Goal: Task Accomplishment & Management: Use online tool/utility

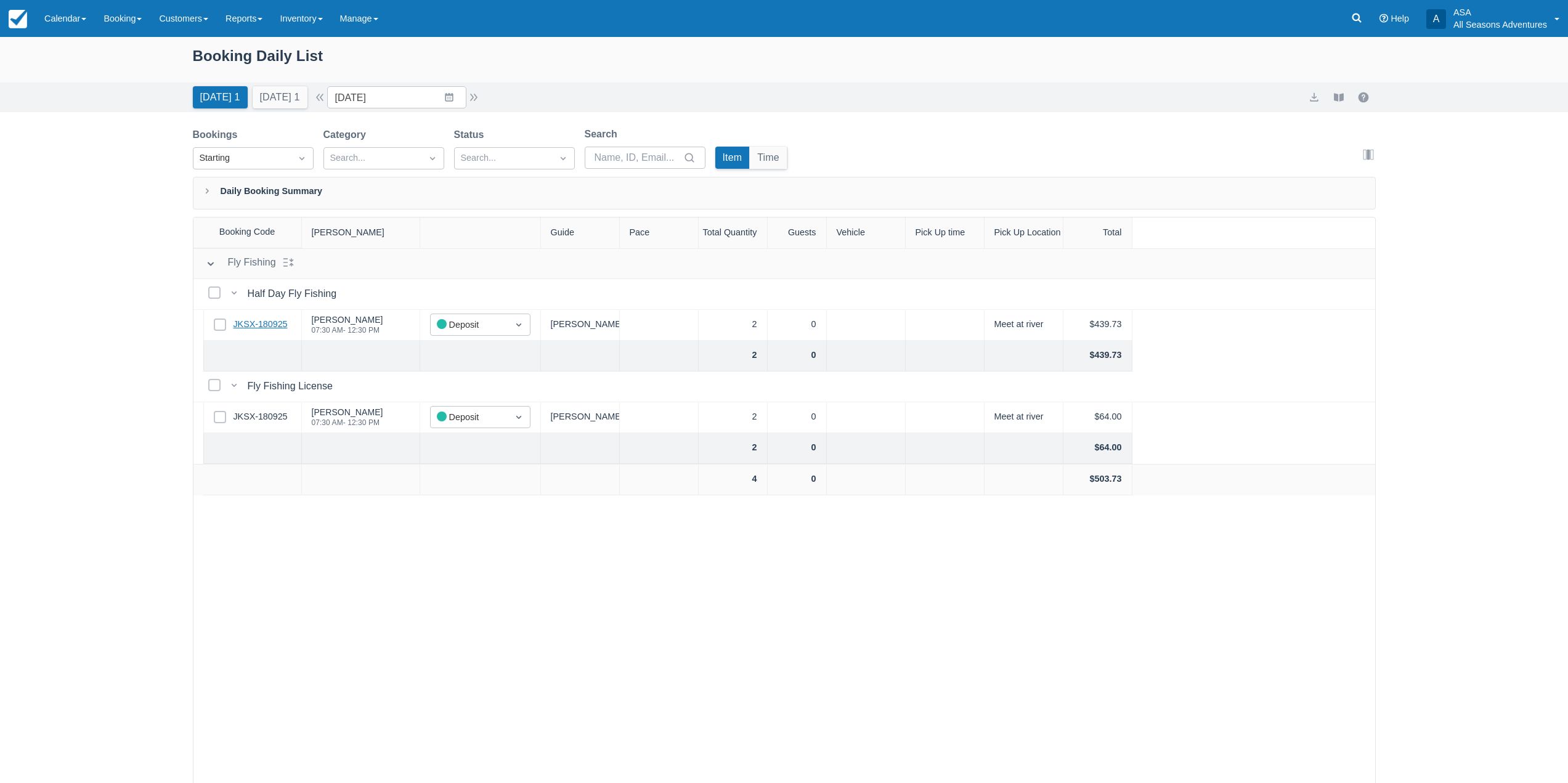
click at [263, 323] on link "JKSX-180925" at bounding box center [260, 324] width 54 height 14
click at [312, 99] on div "Today 1 Tomorrow 1" at bounding box center [250, 95] width 125 height 27
click at [327, 98] on button "button" at bounding box center [320, 97] width 15 height 15
type input "09/20/25"
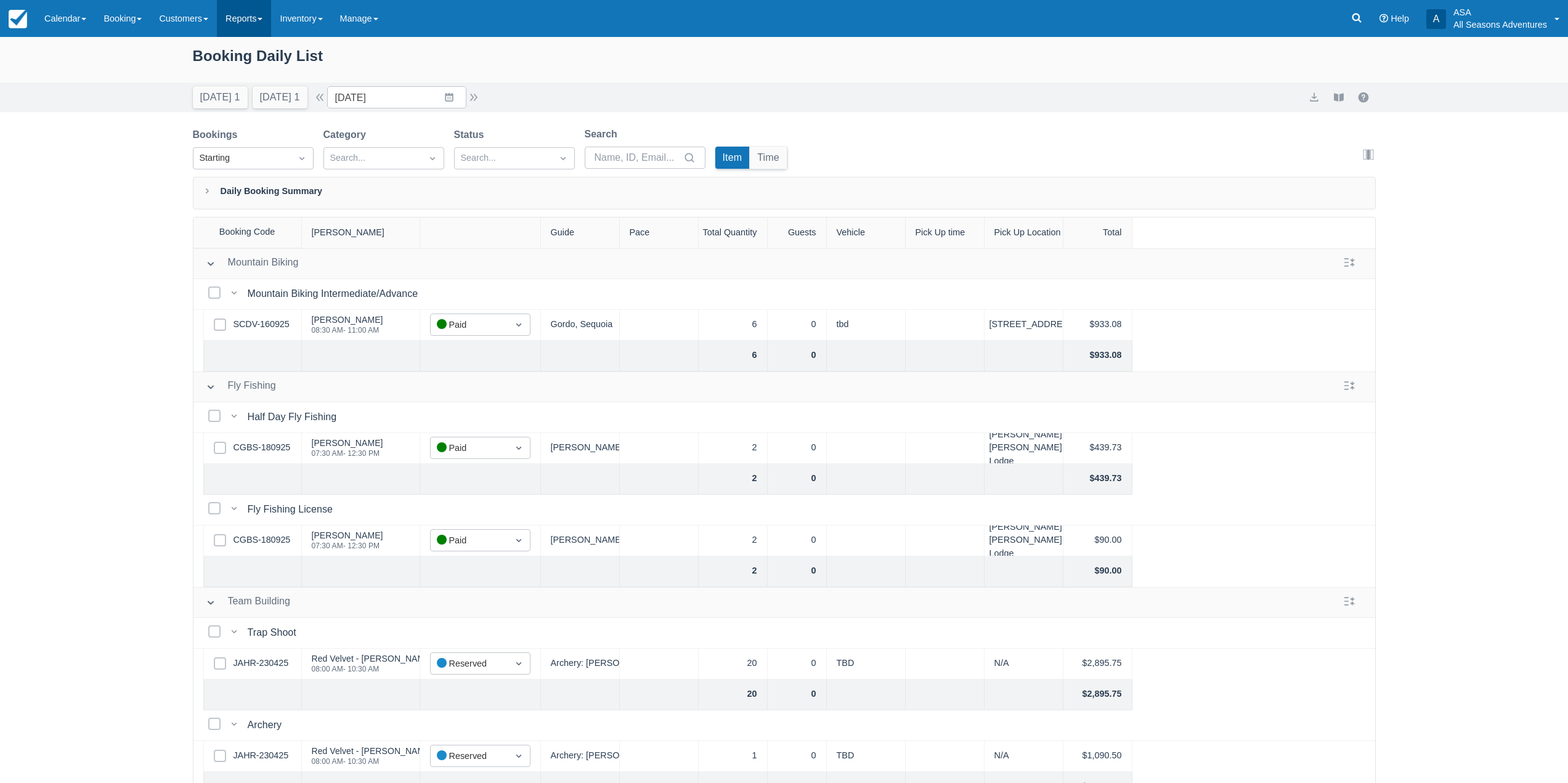
click at [265, 20] on link "Reports" at bounding box center [244, 18] width 54 height 37
click at [263, 113] on link "Transactions" at bounding box center [266, 105] width 97 height 26
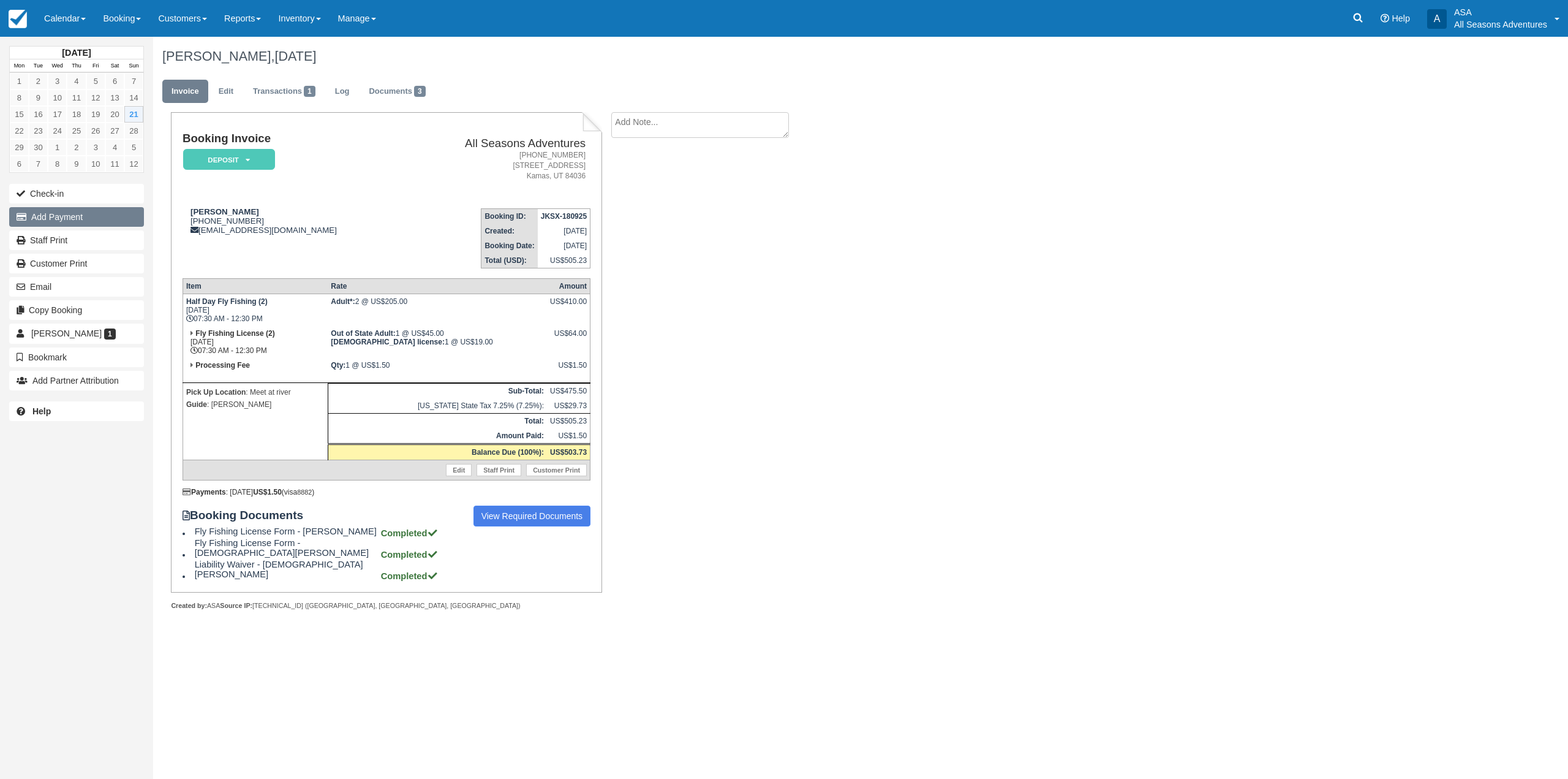
click at [96, 214] on button "Add Payment" at bounding box center [77, 217] width 135 height 19
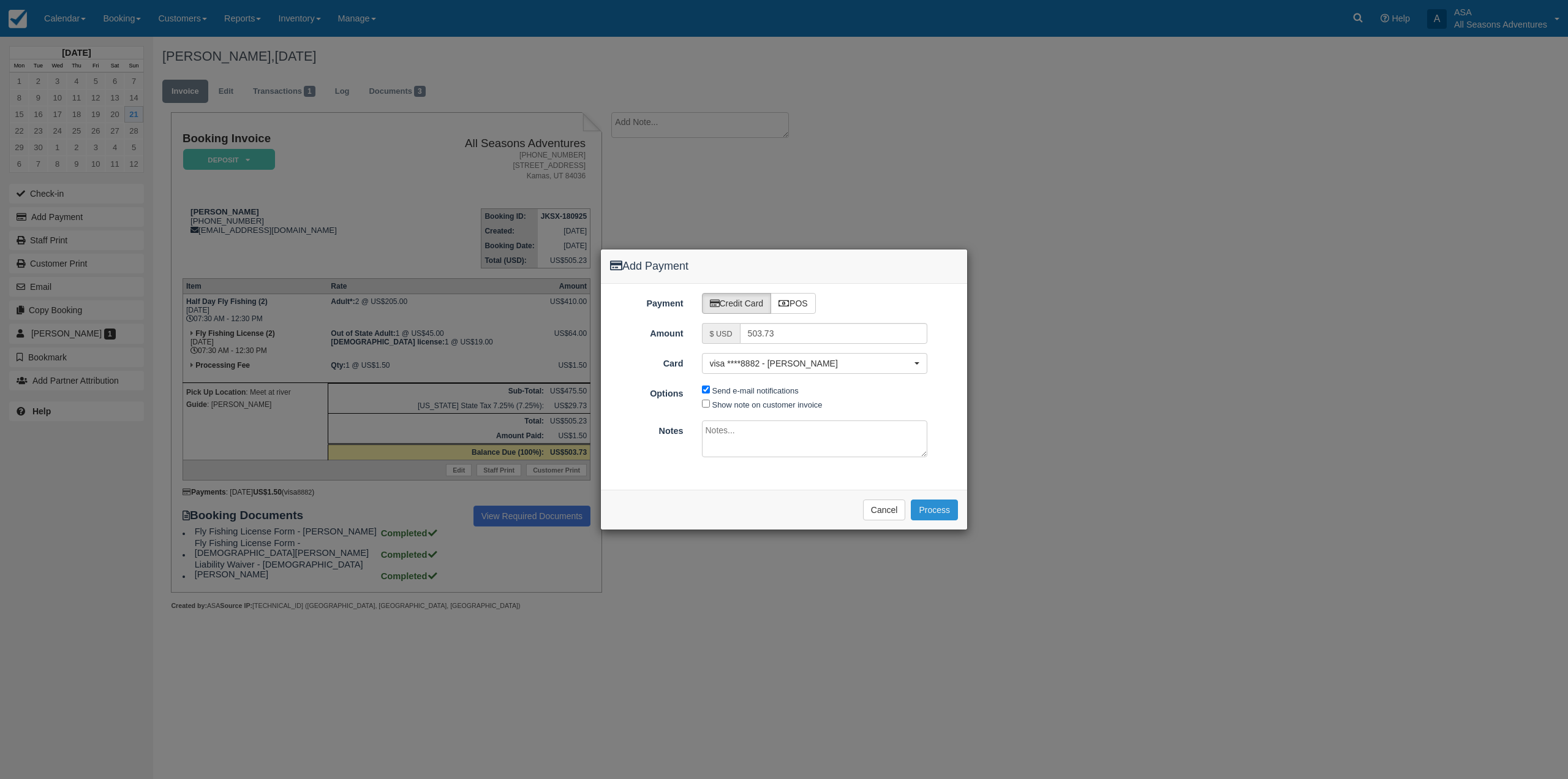
click at [955, 510] on button "Process" at bounding box center [934, 509] width 47 height 21
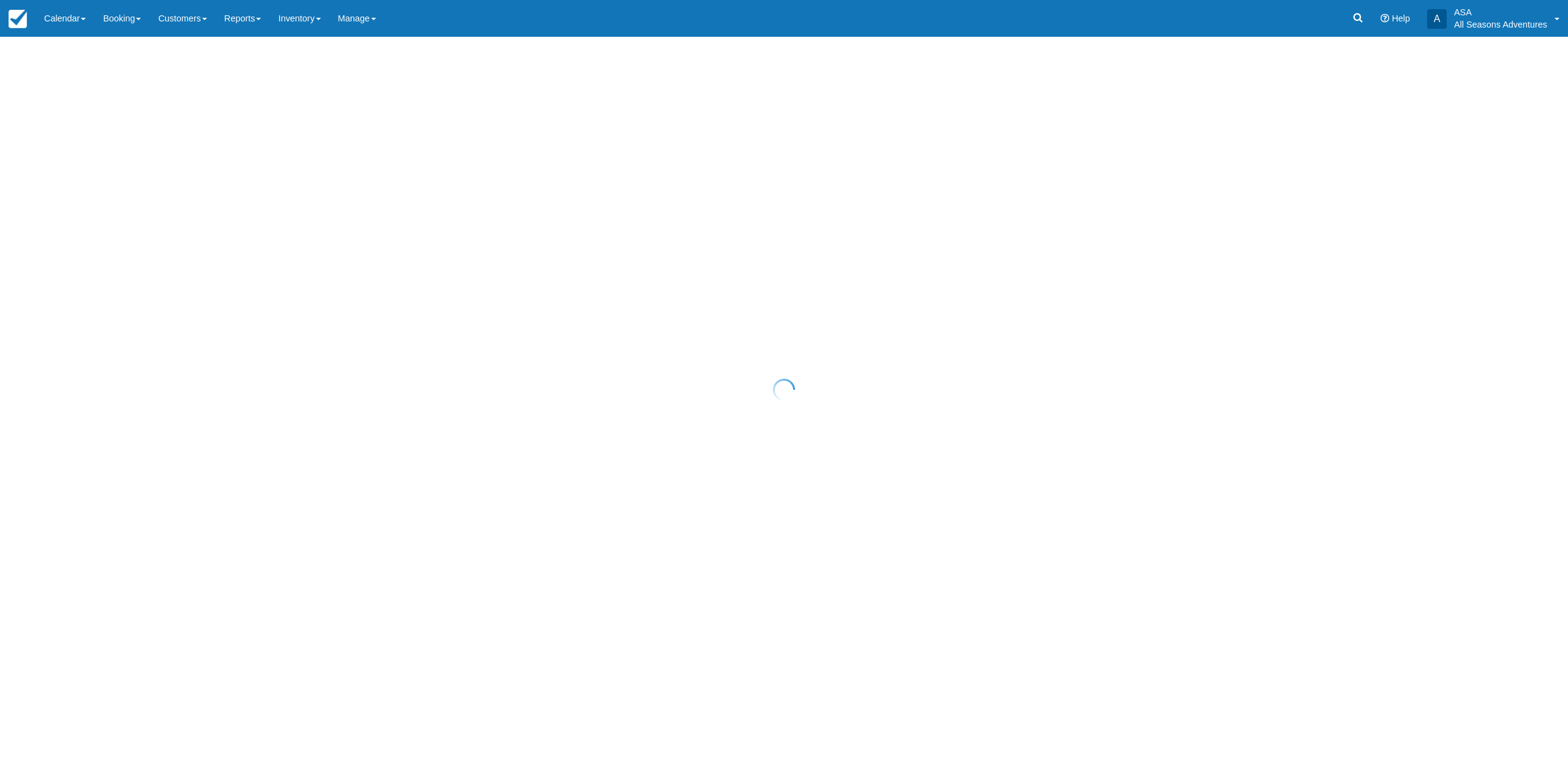
select select "10"
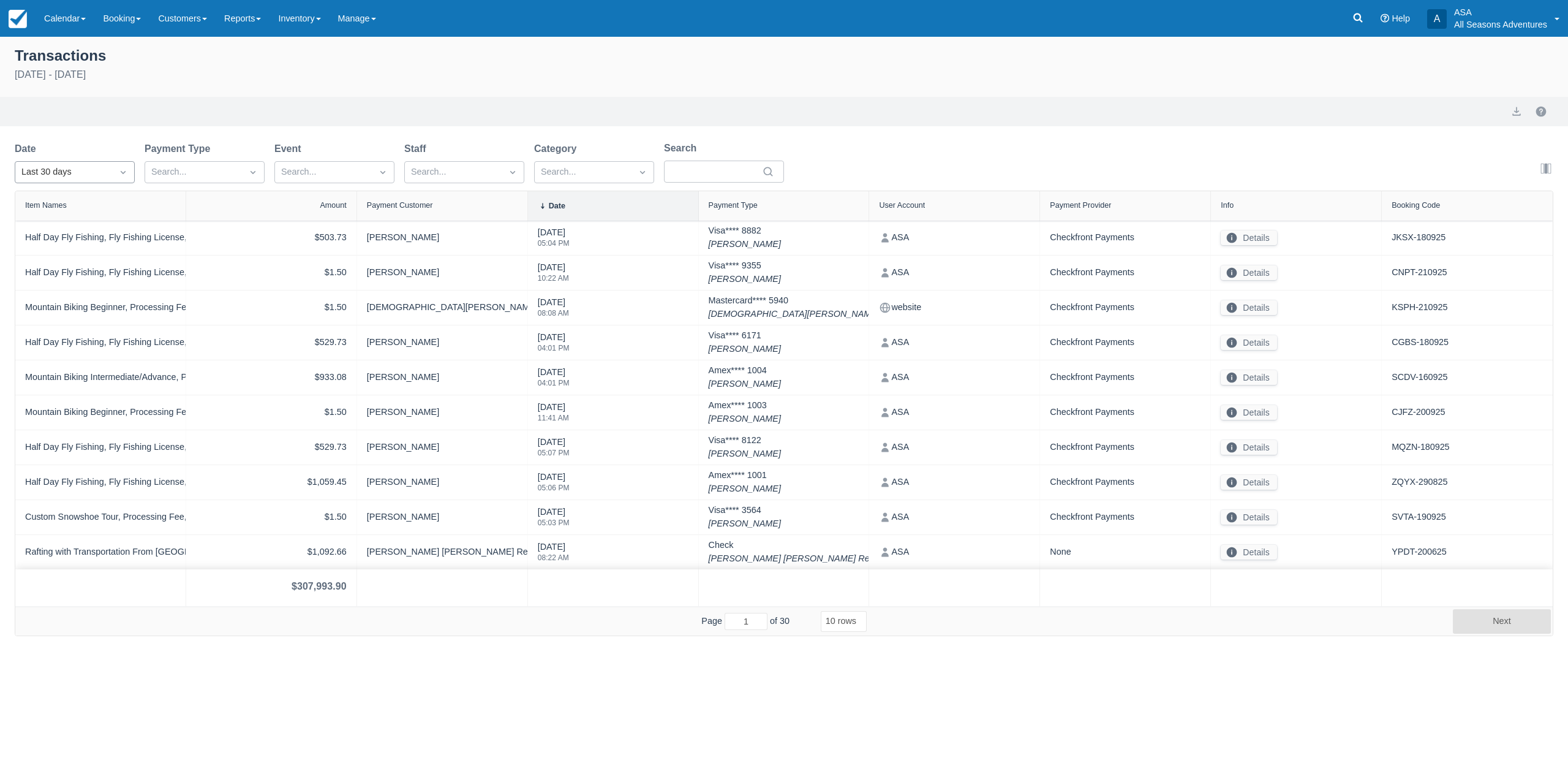
click at [73, 168] on div "Last 30 days" at bounding box center [64, 172] width 85 height 14
click at [42, 224] on div "Today" at bounding box center [75, 225] width 120 height 24
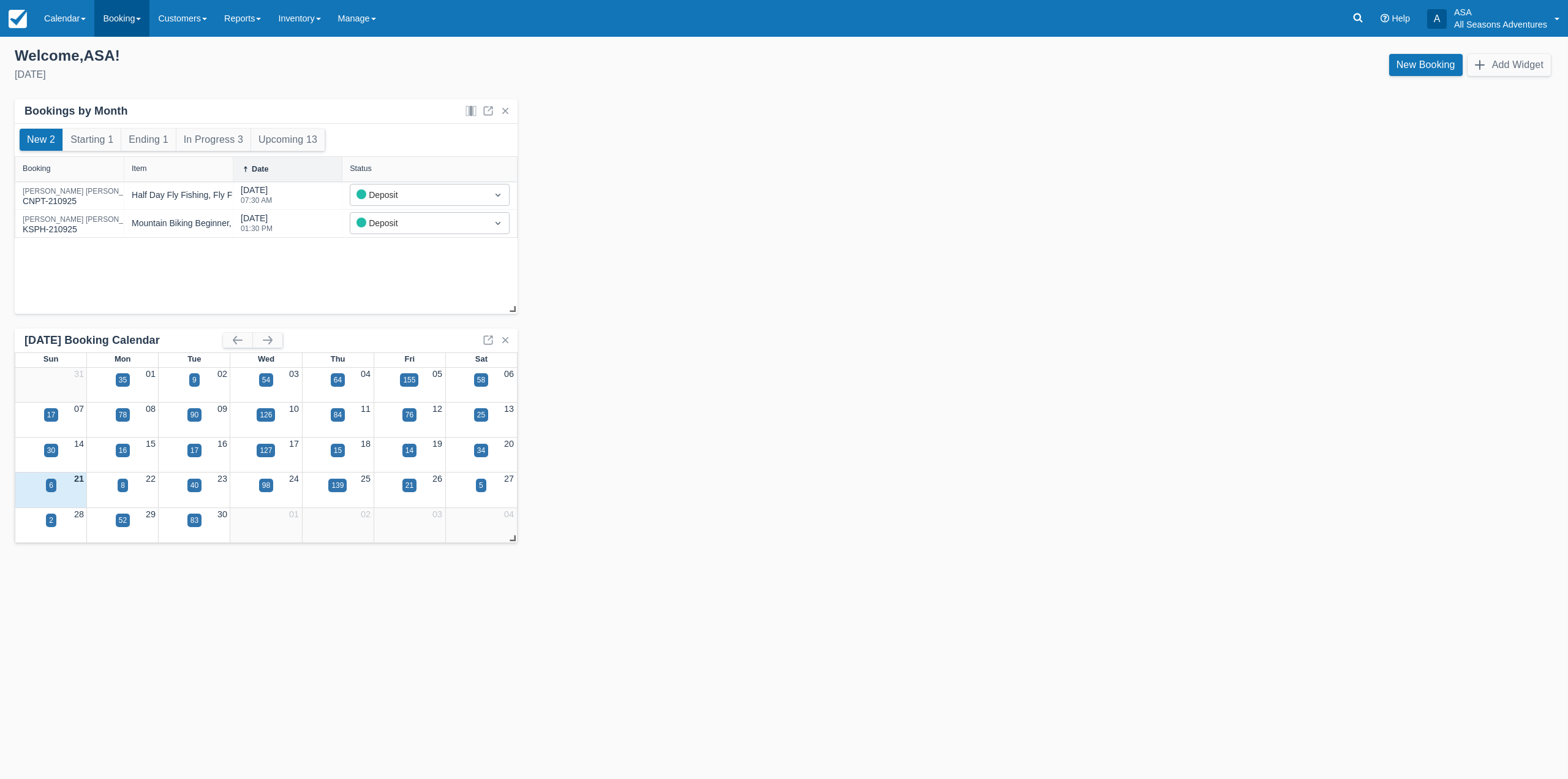
click at [124, 25] on link "Booking" at bounding box center [122, 18] width 55 height 37
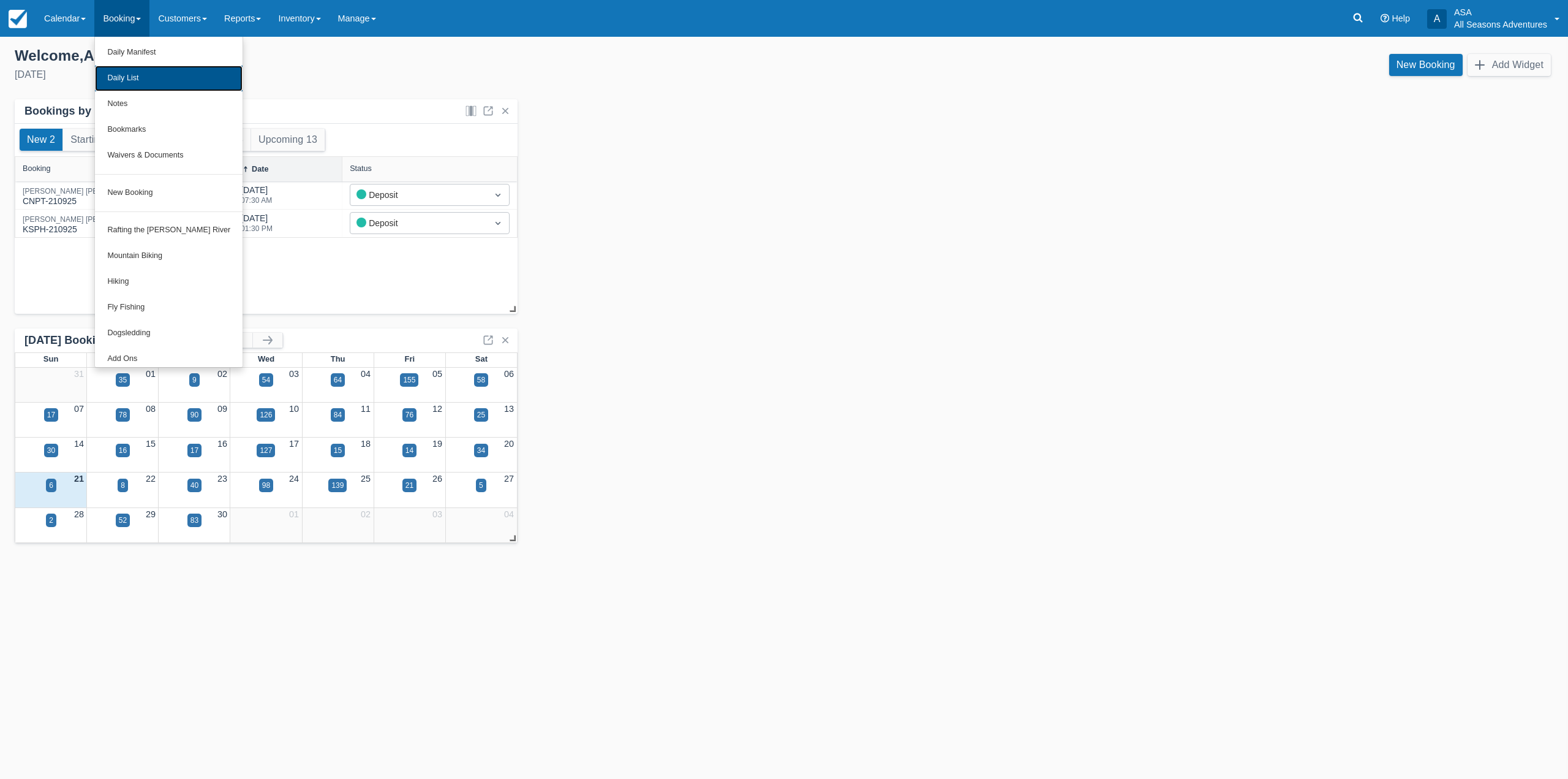
click at [143, 78] on link "Daily List" at bounding box center [168, 78] width 148 height 26
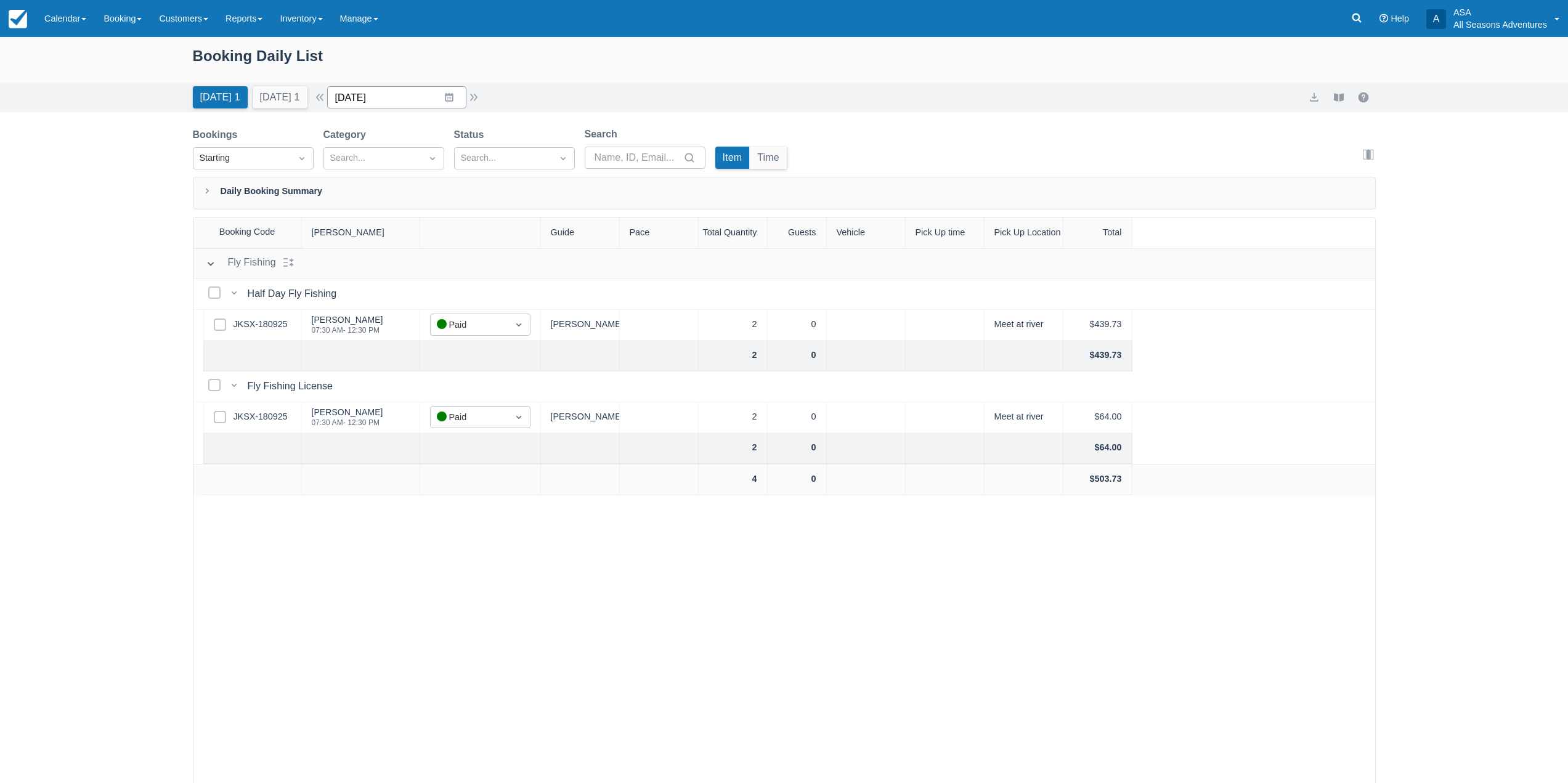
click at [461, 107] on input "[DATE]" at bounding box center [397, 97] width 139 height 22
click at [484, 261] on td "26" at bounding box center [472, 262] width 24 height 23
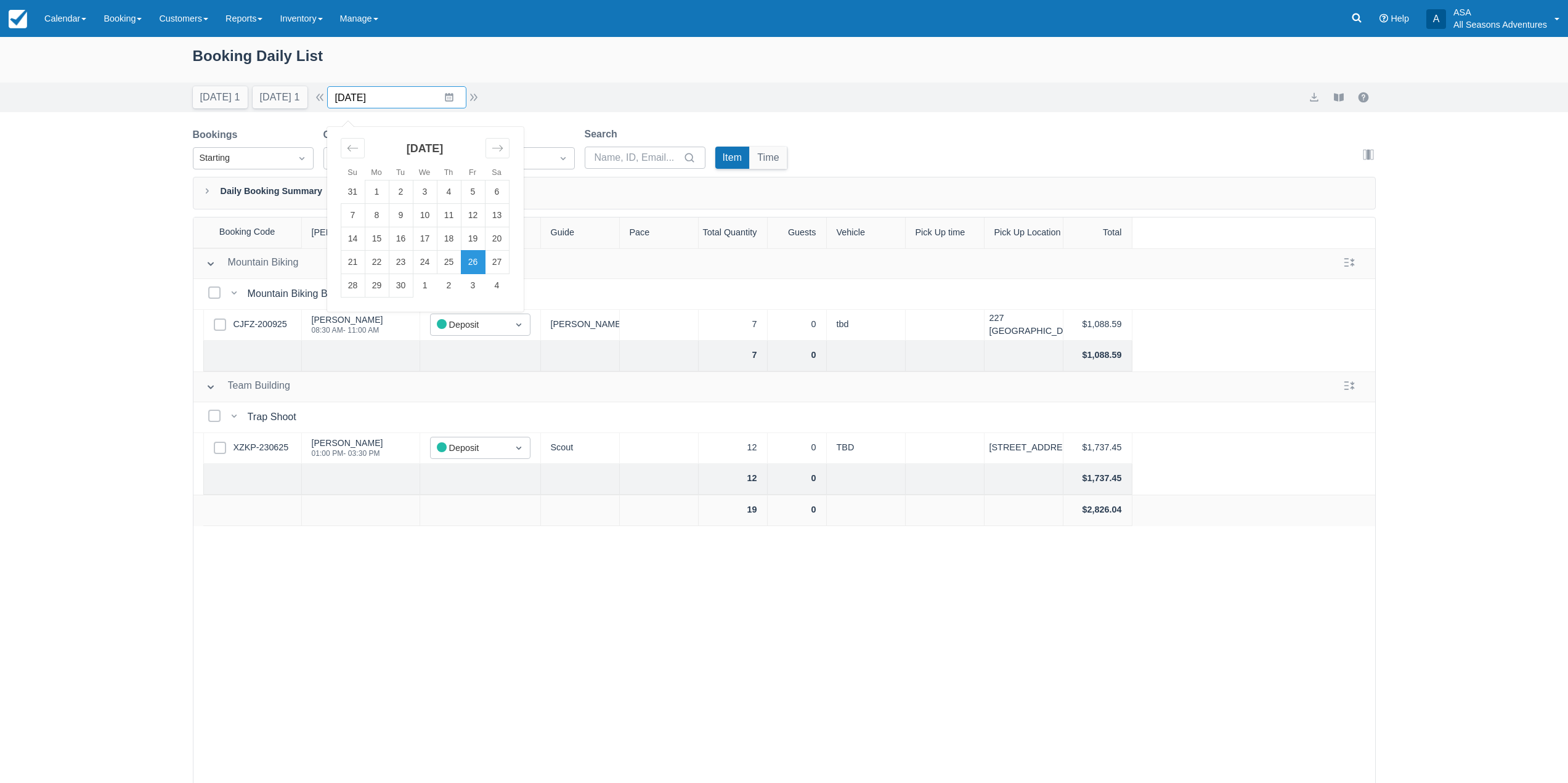
drag, startPoint x: 433, startPoint y: 94, endPoint x: 435, endPoint y: 112, distance: 18.1
click at [433, 94] on input "09/26/25" at bounding box center [397, 97] width 139 height 22
click at [389, 289] on td "29" at bounding box center [376, 286] width 24 height 23
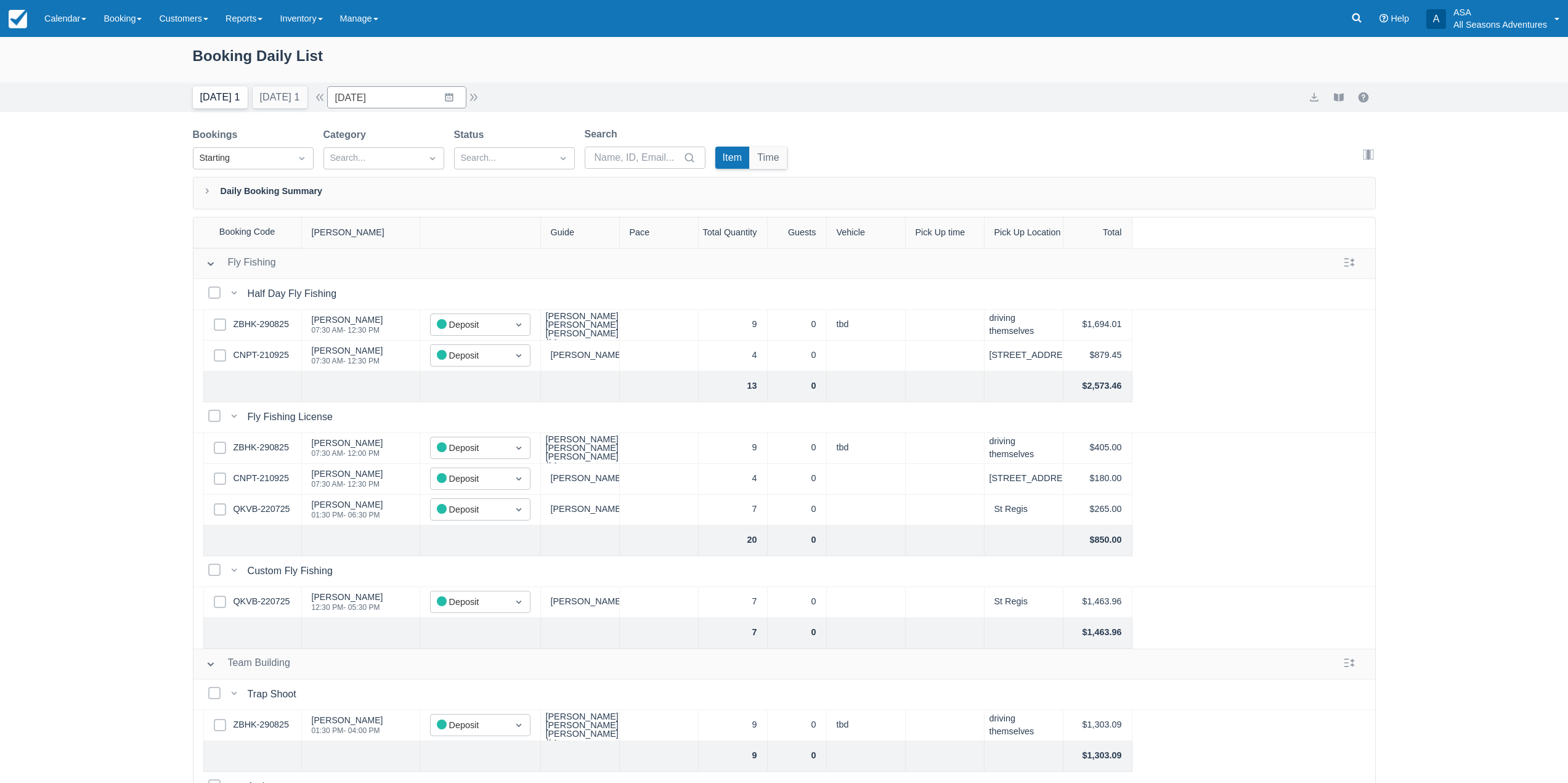
click at [221, 104] on button "Today 1" at bounding box center [220, 97] width 55 height 22
type input "[DATE]"
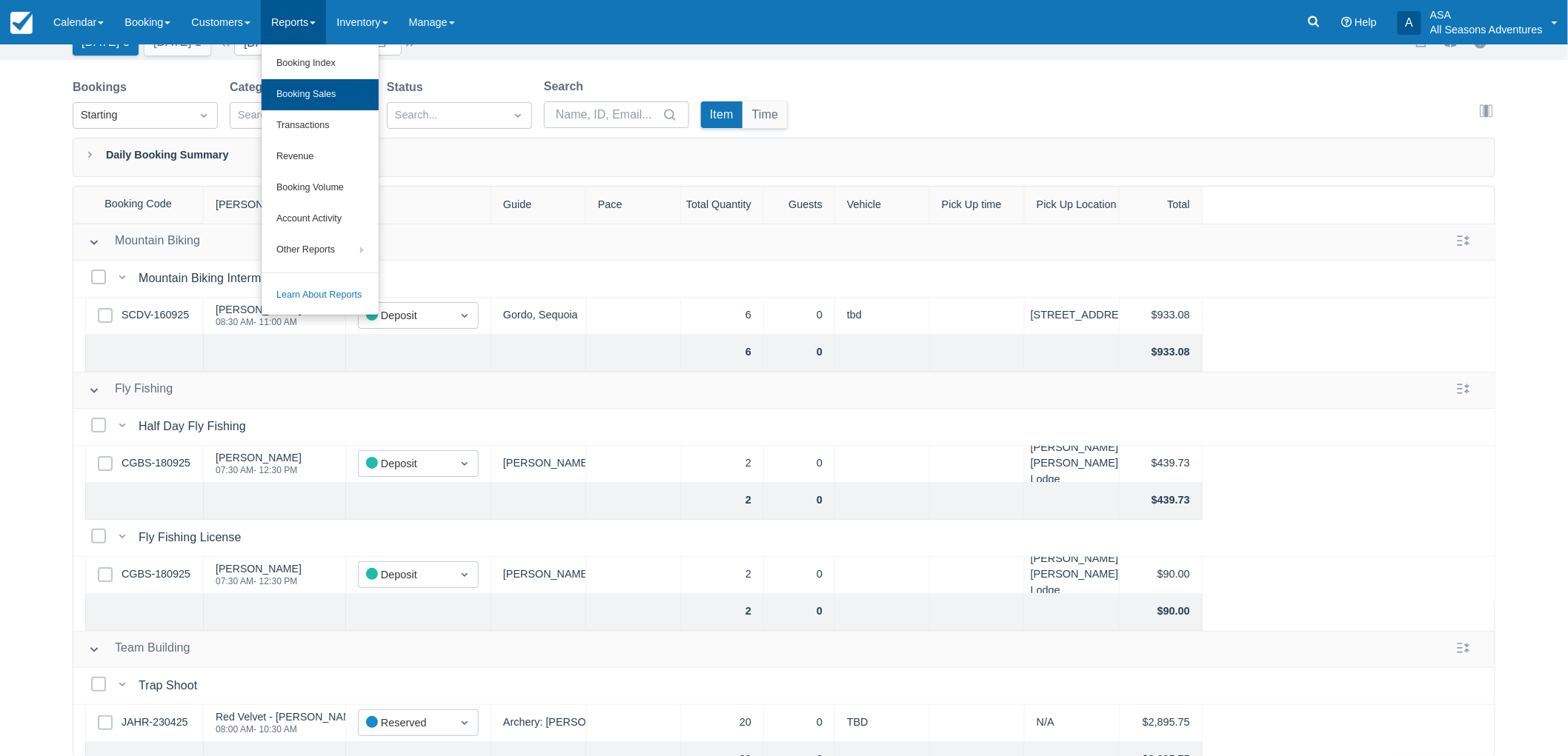
scroll to position [165, 0]
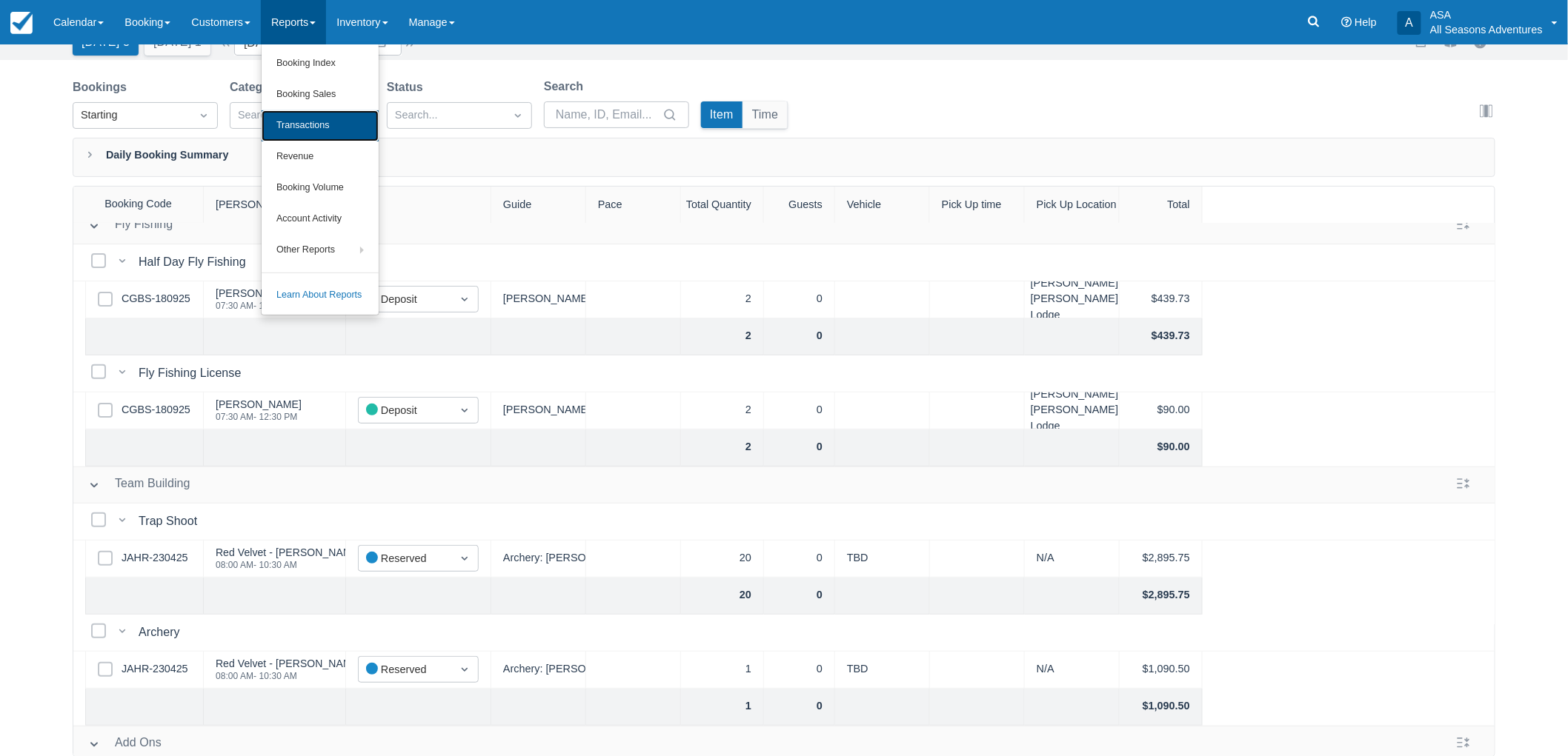
click at [322, 122] on link "Transactions" at bounding box center [320, 126] width 117 height 31
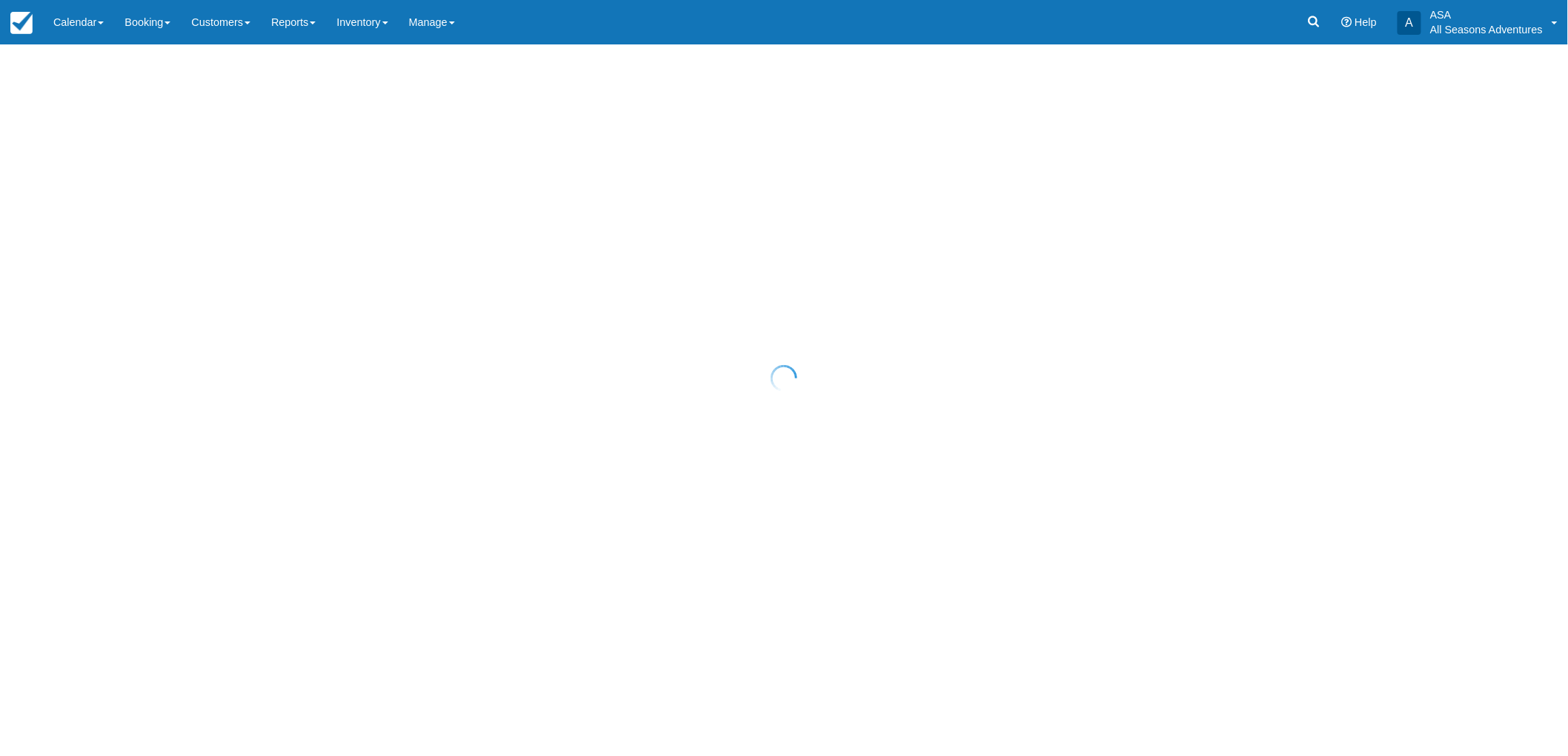
select select "10"
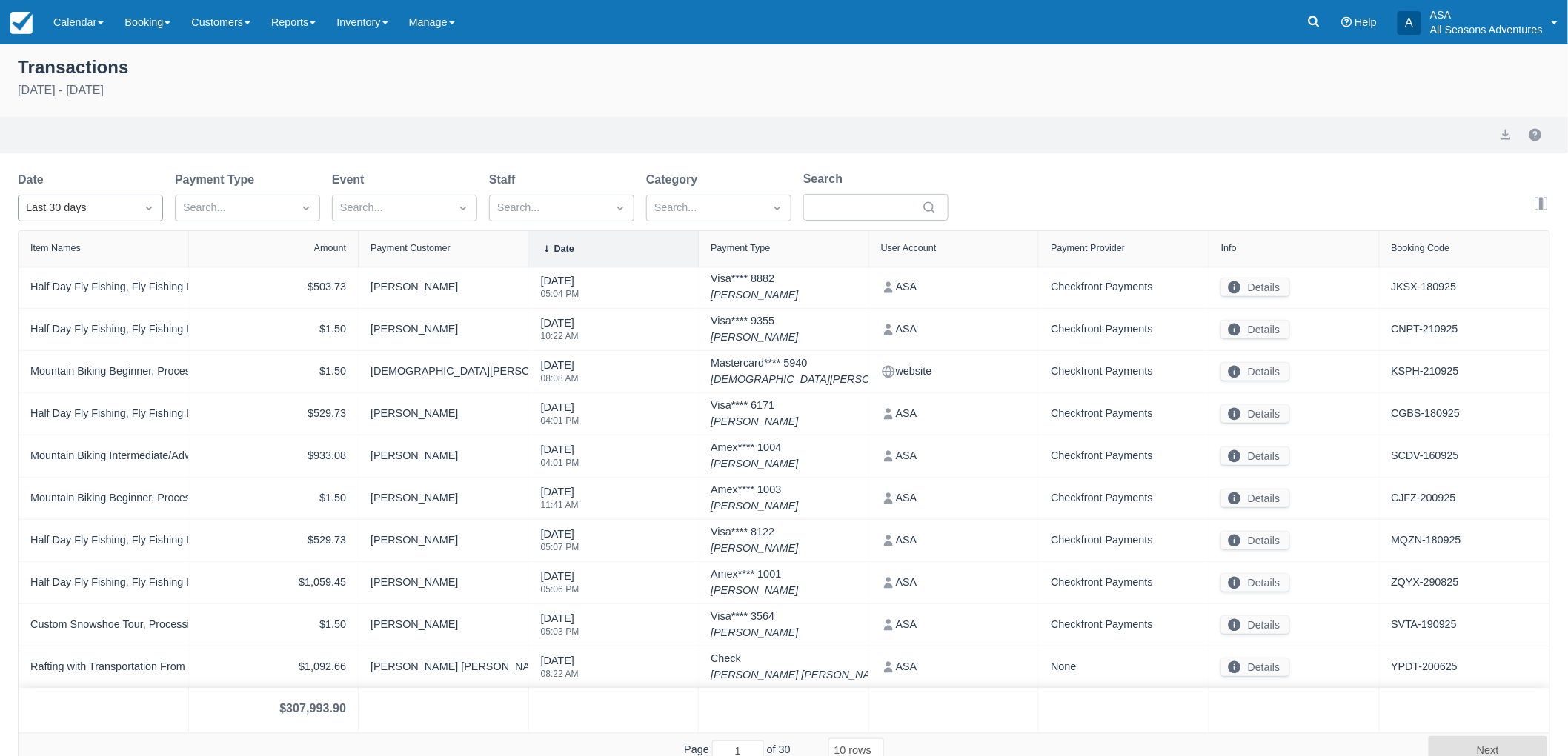
click at [127, 211] on div "Last 30 days" at bounding box center [77, 208] width 102 height 16
click at [119, 278] on div "[DATE]" at bounding box center [90, 272] width 145 height 29
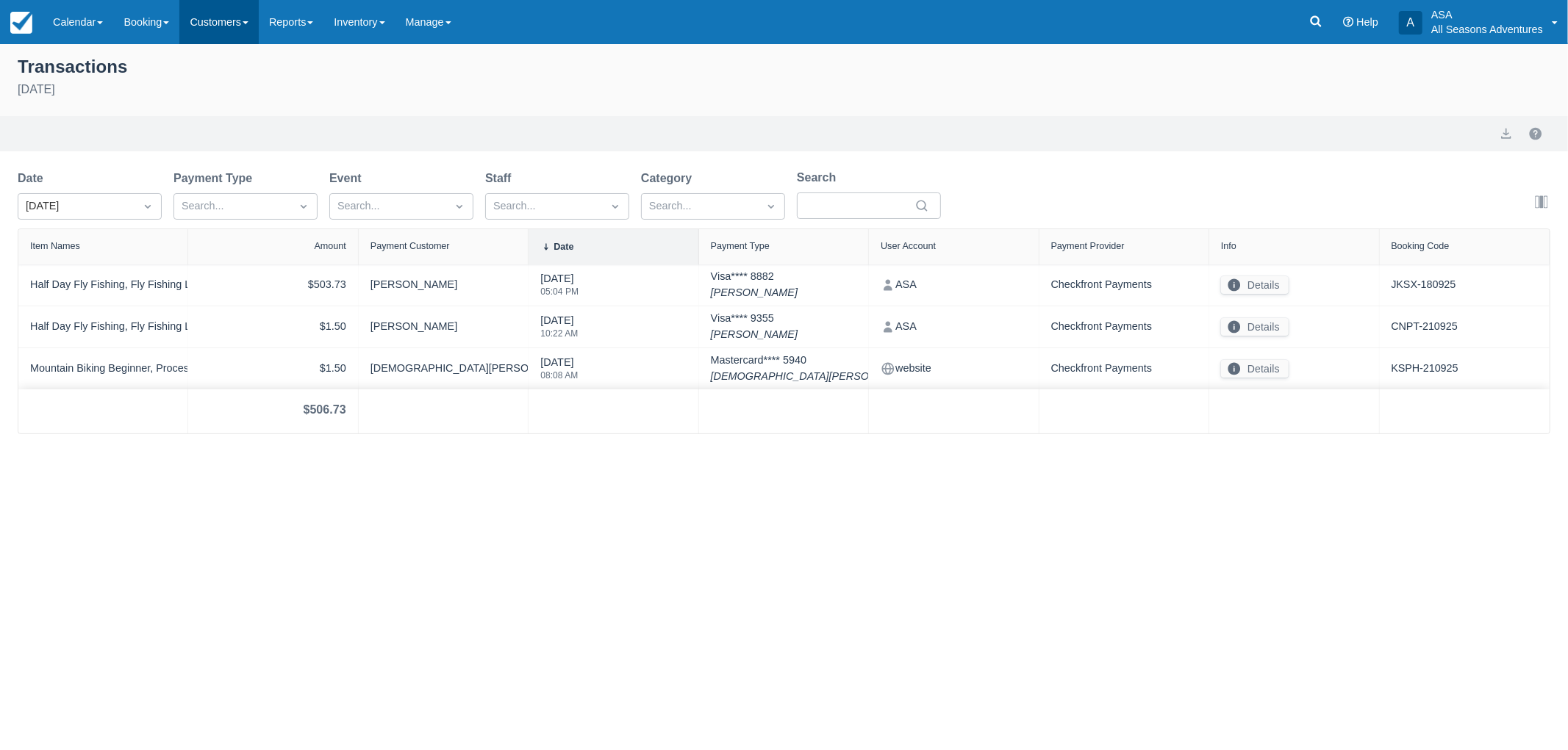
click at [182, 22] on link "Customers" at bounding box center [219, 22] width 79 height 44
click at [176, 18] on link "Booking" at bounding box center [146, 22] width 66 height 44
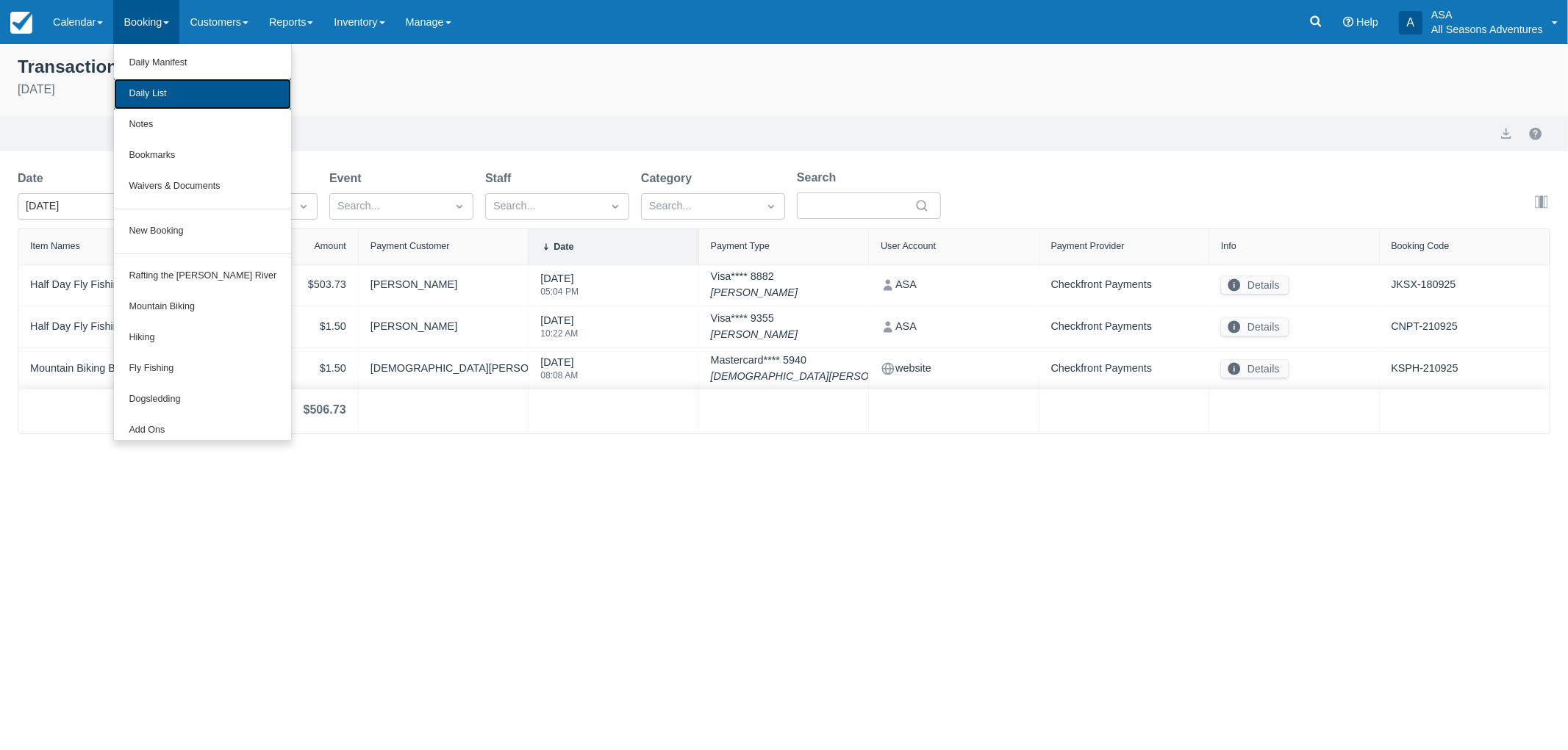
click at [173, 89] on link "Daily List" at bounding box center [202, 94] width 177 height 31
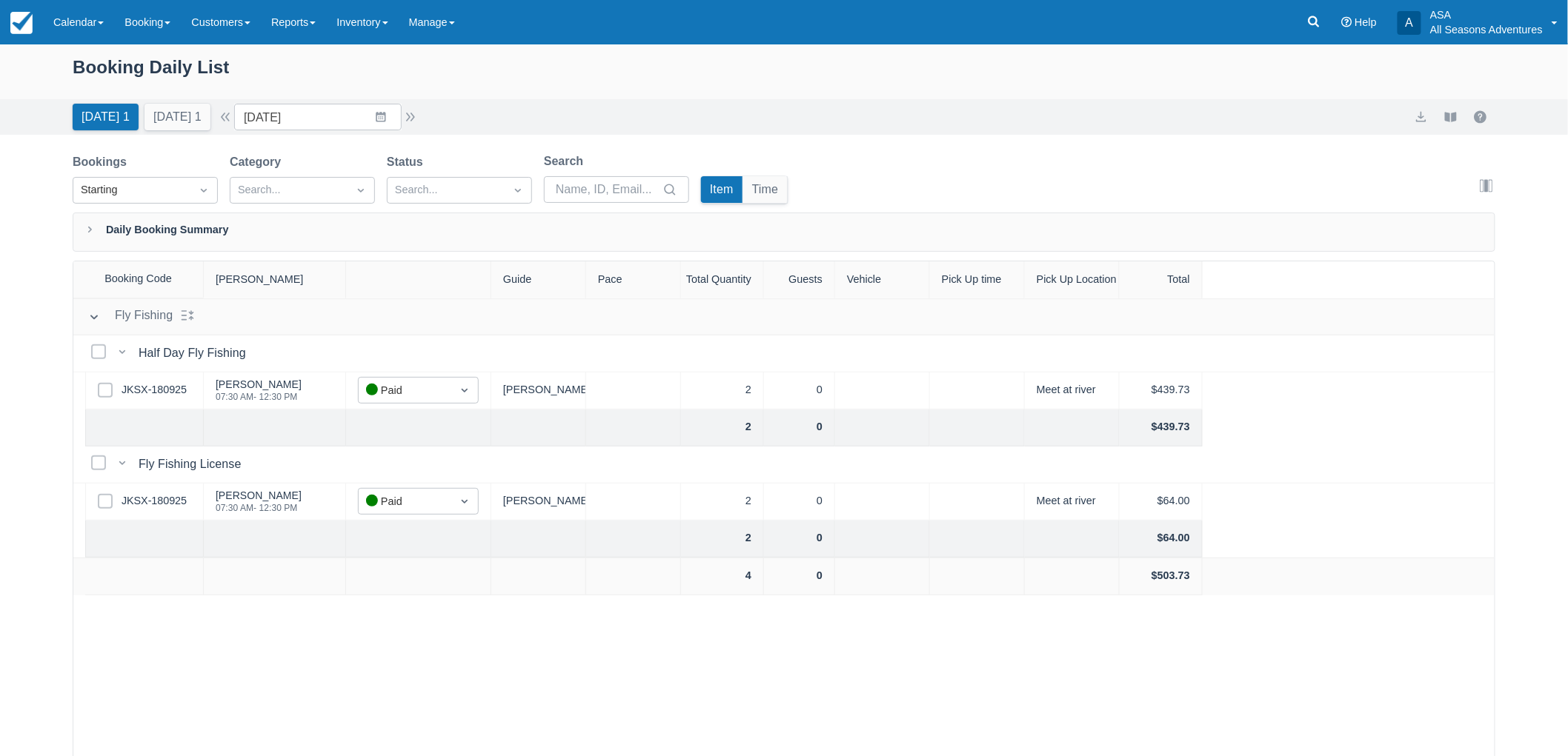
click at [136, 375] on div "Select Row JKSX-180925" at bounding box center [144, 391] width 119 height 37
click at [150, 390] on link "JKSX-180925" at bounding box center [154, 390] width 65 height 16
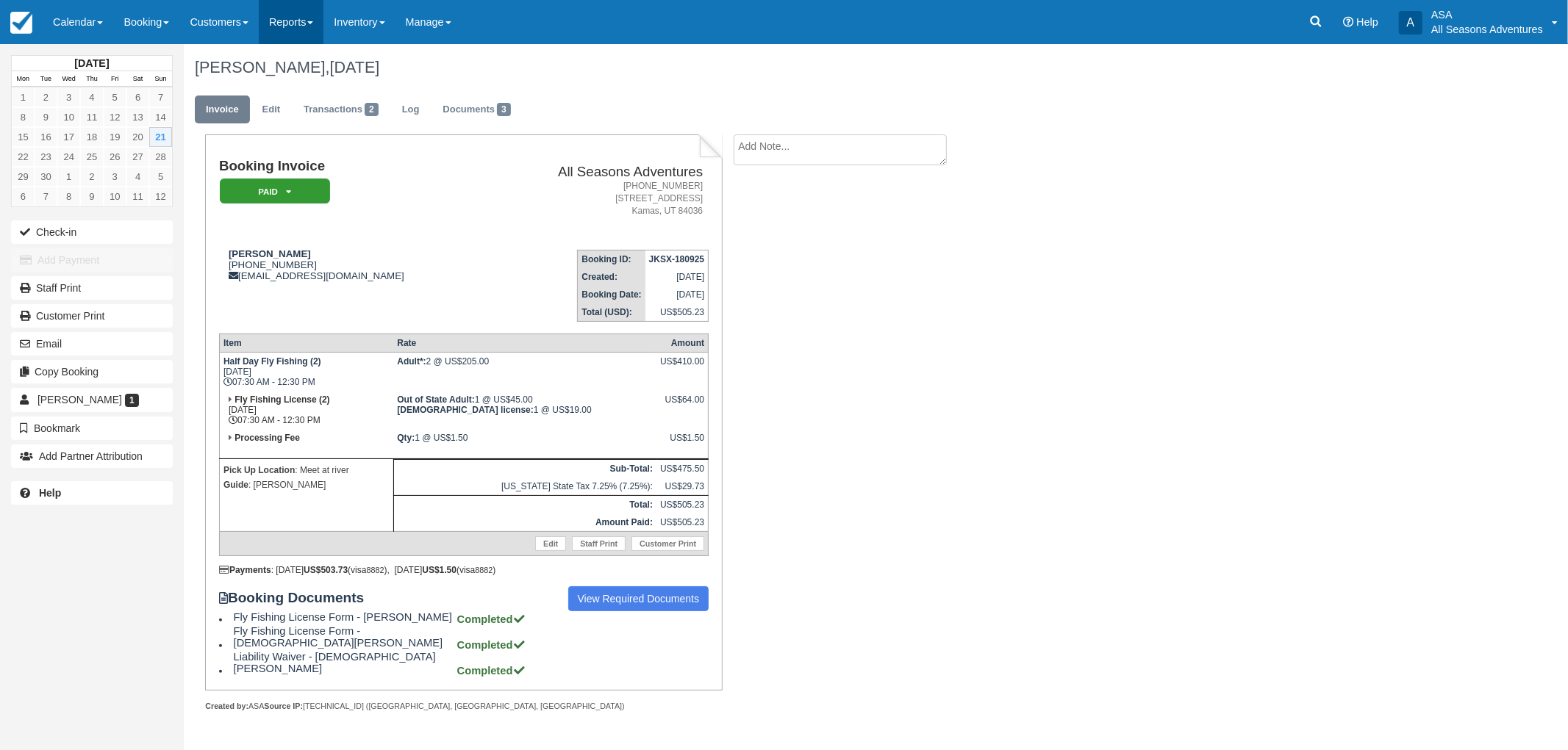
click at [301, 15] on link "Reports" at bounding box center [291, 22] width 65 height 44
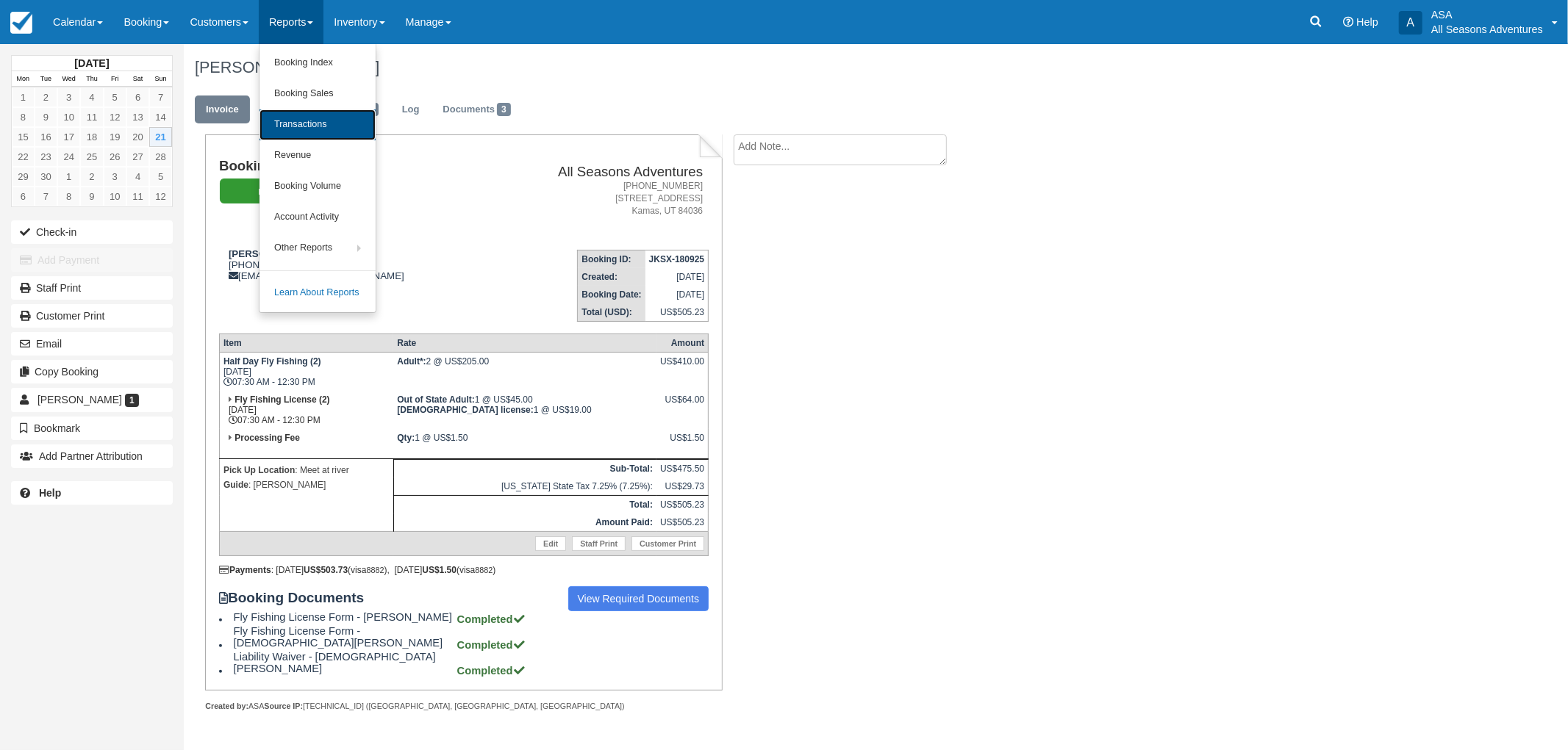
click at [312, 124] on link "Transactions" at bounding box center [318, 125] width 116 height 31
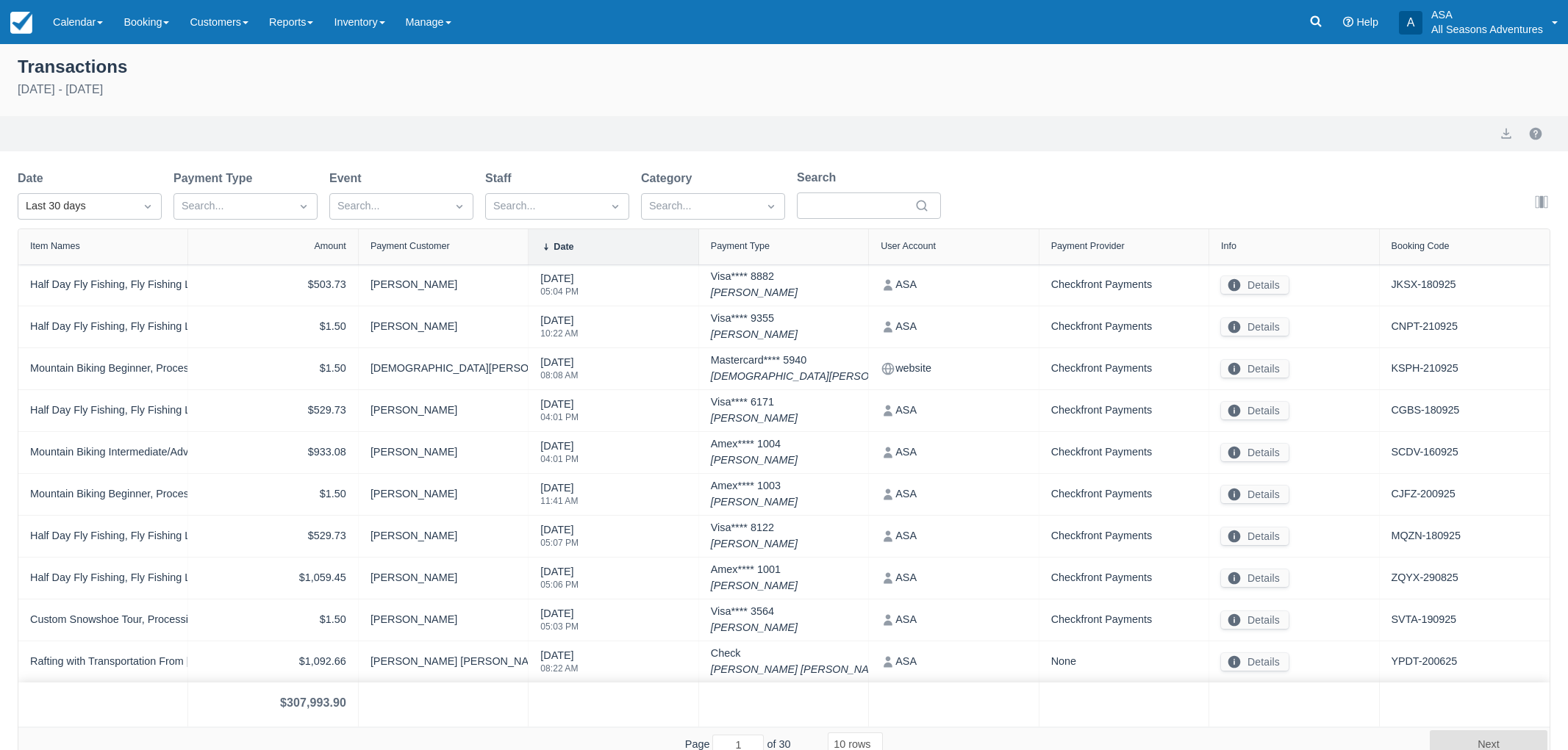
select select "10"
click at [108, 201] on div "Last 30 days" at bounding box center [77, 206] width 102 height 16
click at [104, 265] on div "[DATE]" at bounding box center [90, 270] width 144 height 28
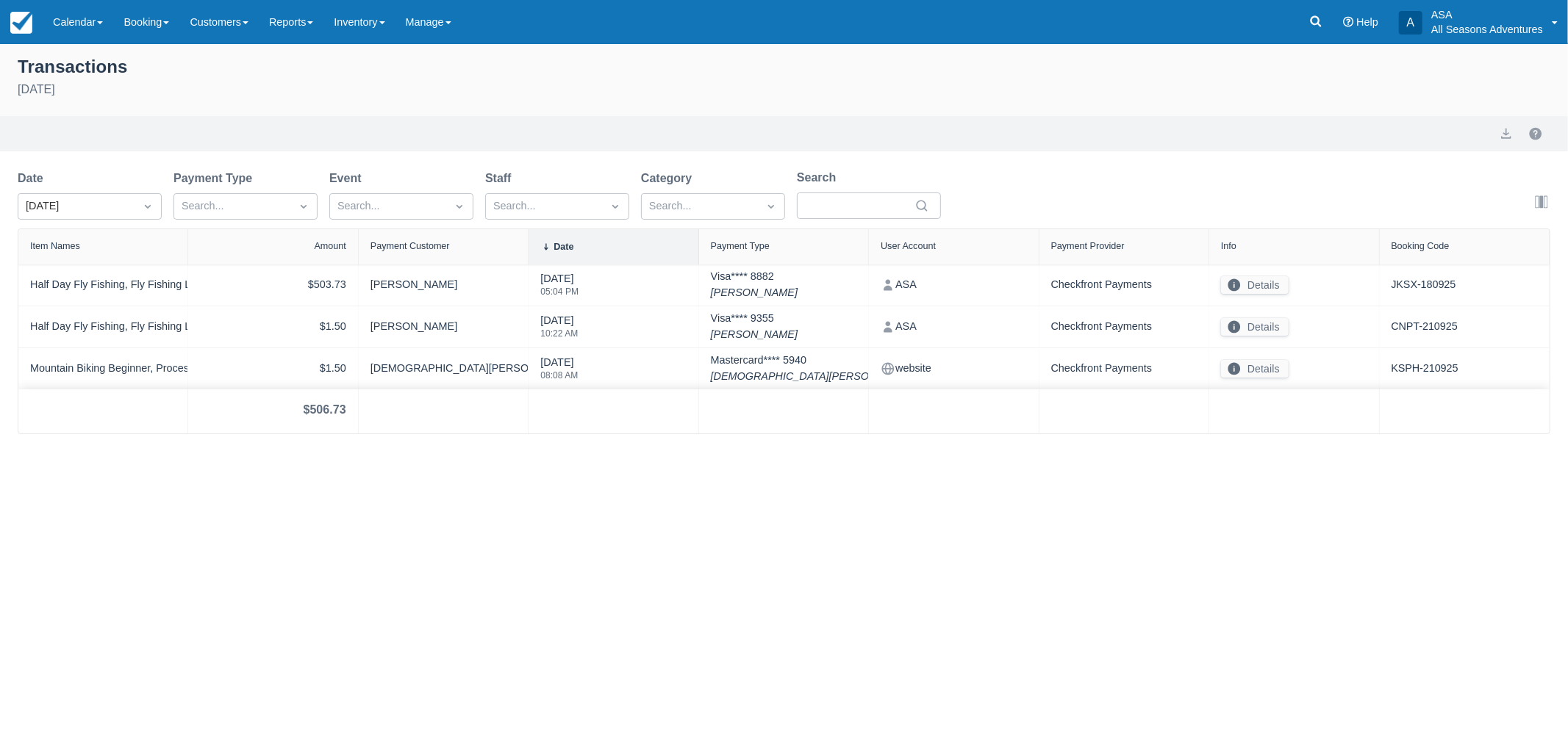
click at [1472, 135] on div "Export" at bounding box center [784, 133] width 1533 height 18
click at [1505, 133] on button "export" at bounding box center [1506, 133] width 18 height 18
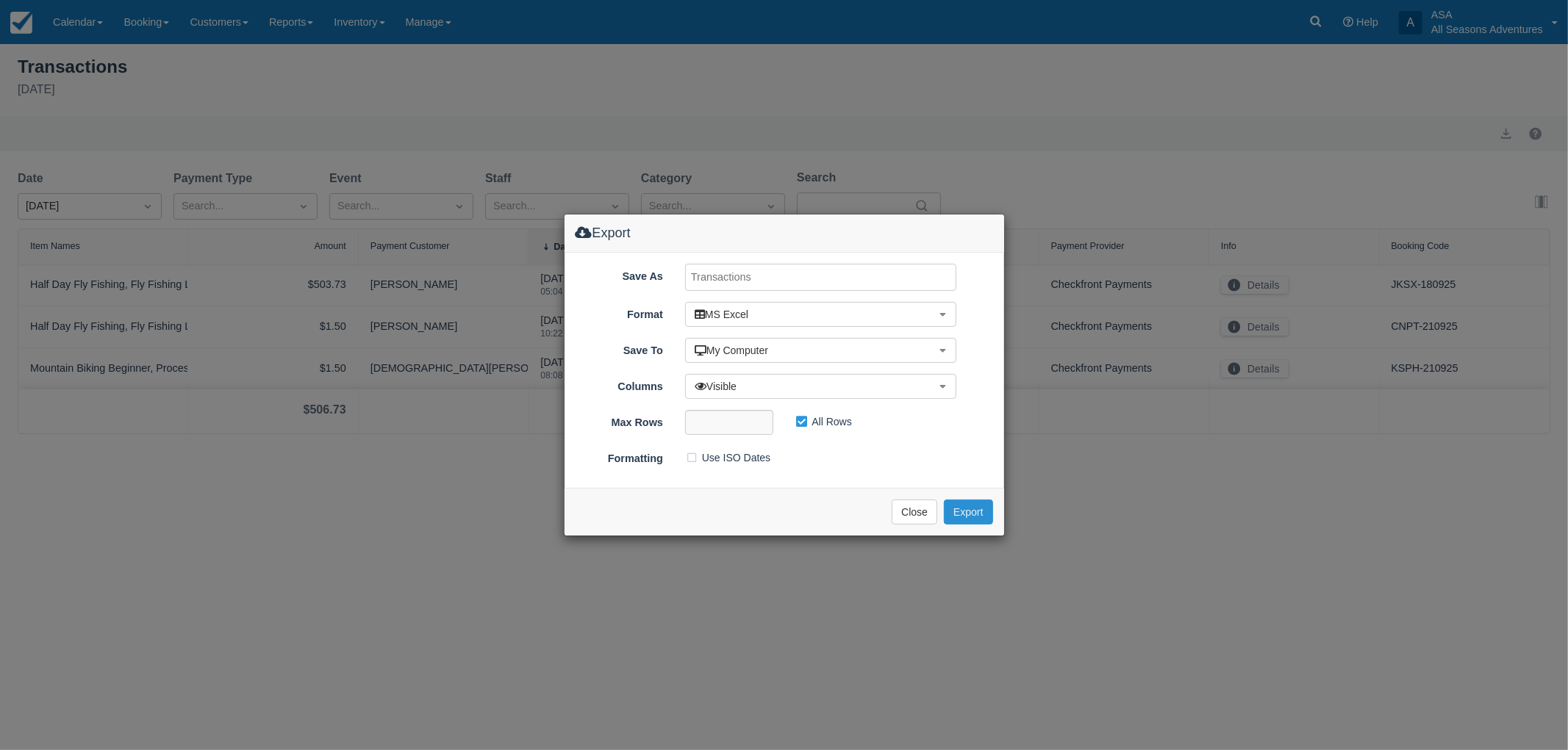
click at [966, 509] on button "Export" at bounding box center [968, 512] width 48 height 25
